Goal: Find specific page/section: Find specific page/section

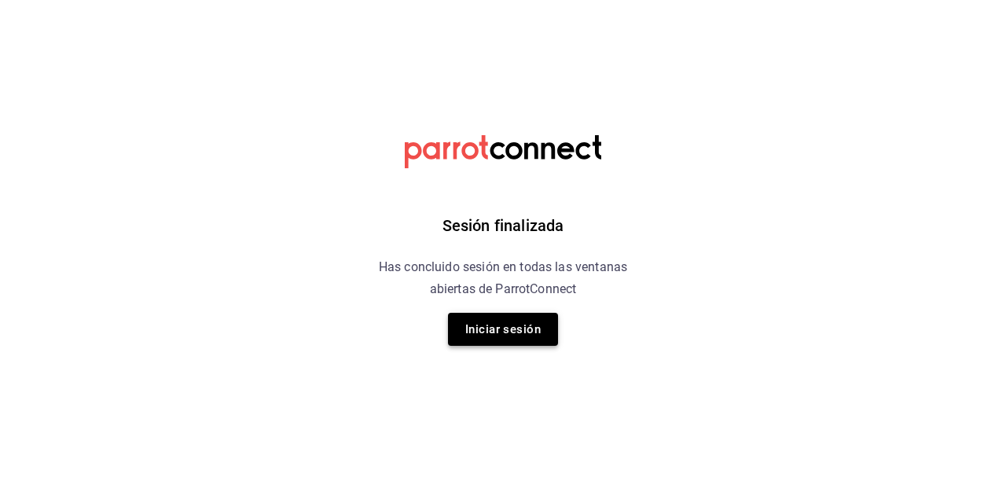
click at [513, 318] on button "Iniciar sesión" at bounding box center [503, 329] width 110 height 33
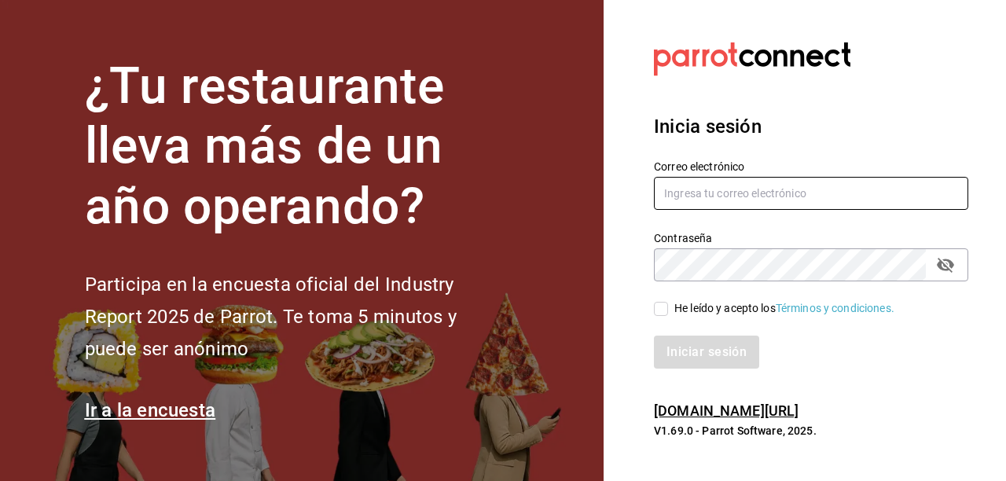
type input "hotaru@grupocosteno.com"
click at [664, 304] on input "He leído y acepto los Términos y condiciones." at bounding box center [661, 309] width 14 height 14
checkbox input "true"
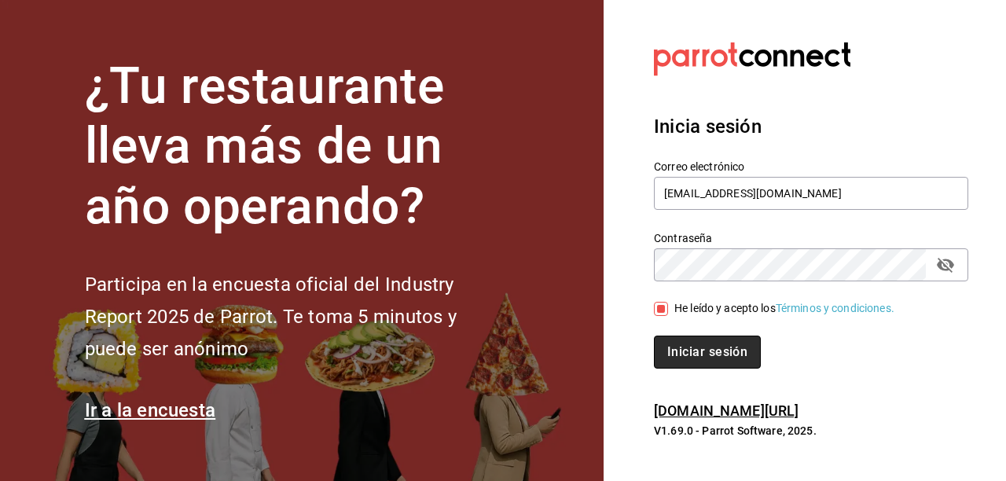
click at [686, 357] on button "Iniciar sesión" at bounding box center [707, 352] width 107 height 33
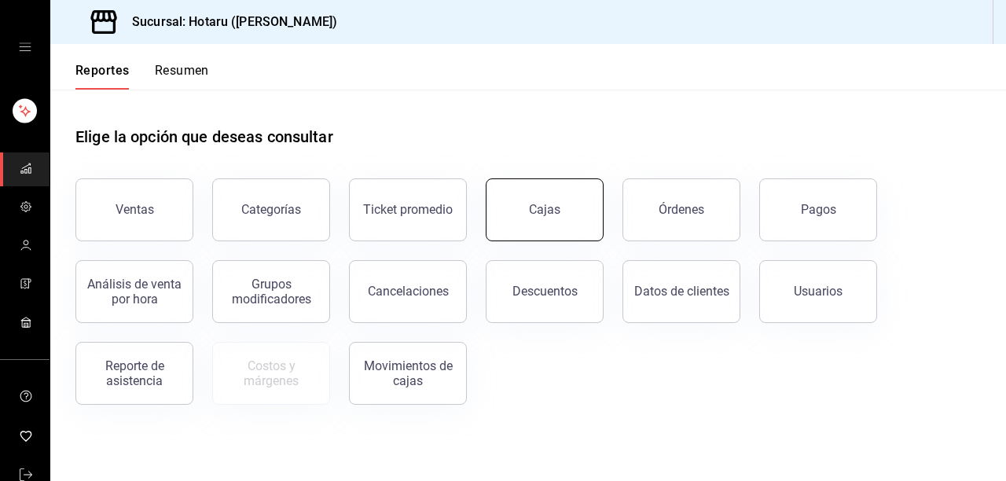
click at [578, 214] on button "Cajas" at bounding box center [545, 209] width 118 height 63
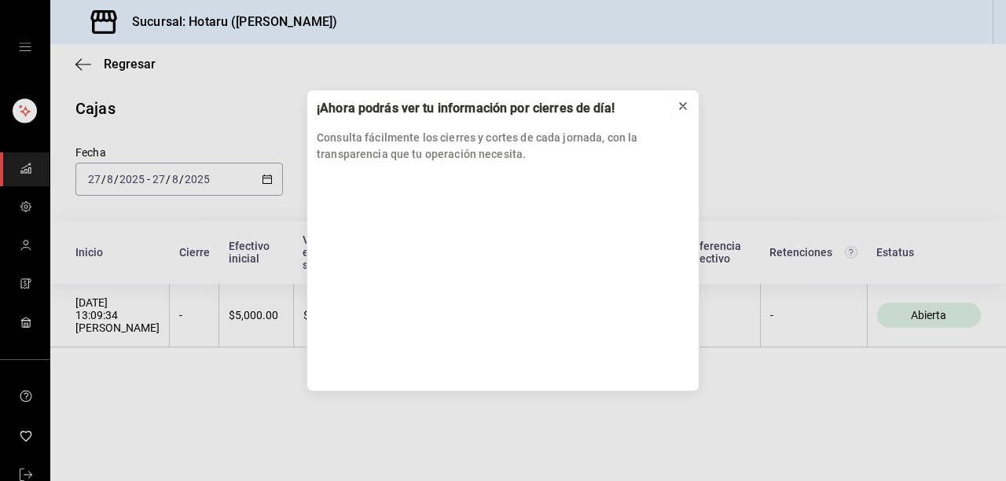
click at [686, 107] on icon at bounding box center [683, 106] width 13 height 13
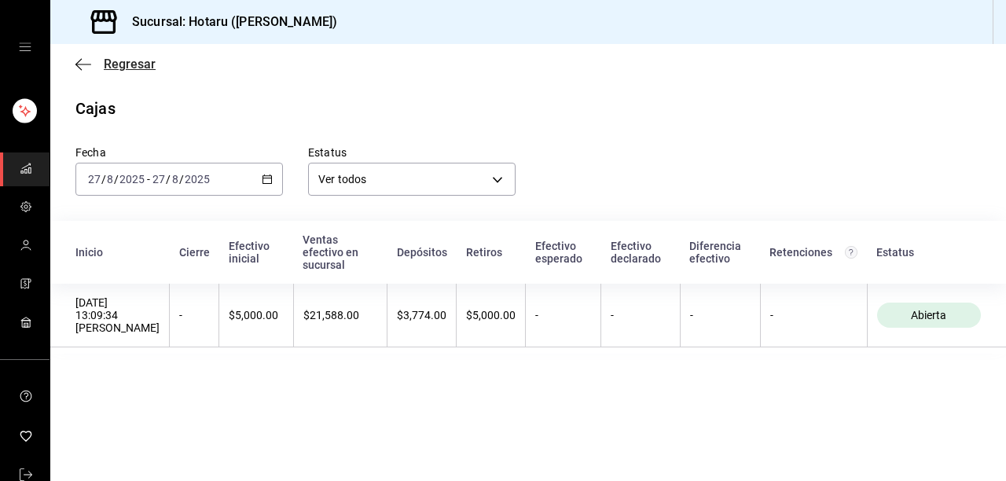
click at [82, 71] on icon "button" at bounding box center [83, 64] width 16 height 14
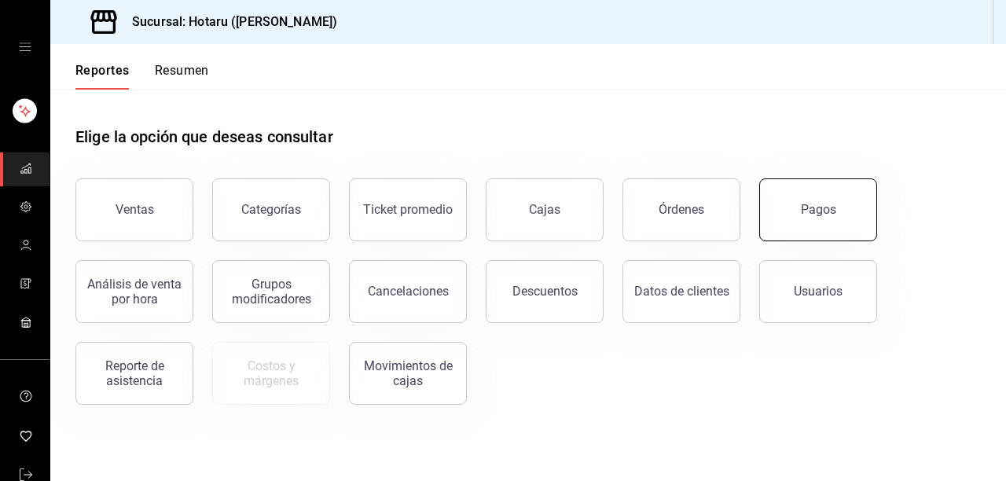
click at [780, 206] on button "Pagos" at bounding box center [818, 209] width 118 height 63
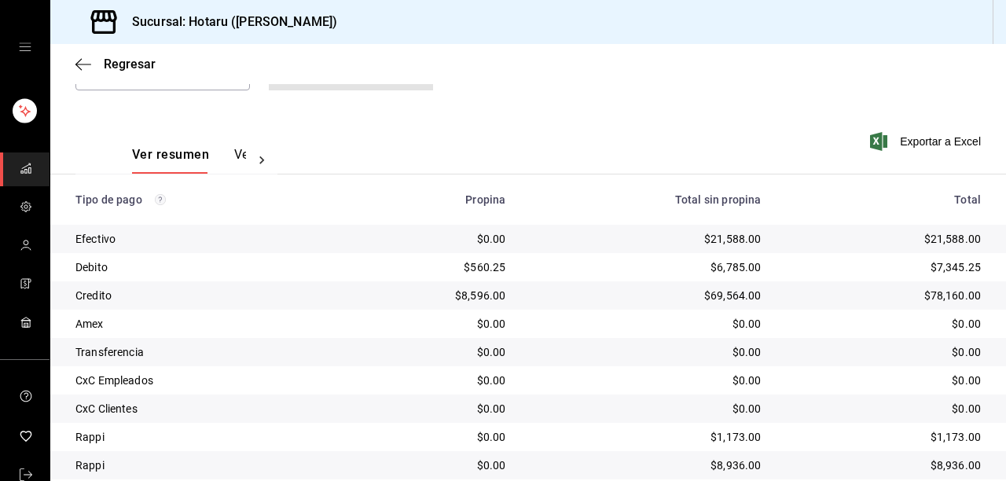
scroll to position [241, 0]
